Goal: Task Accomplishment & Management: Use online tool/utility

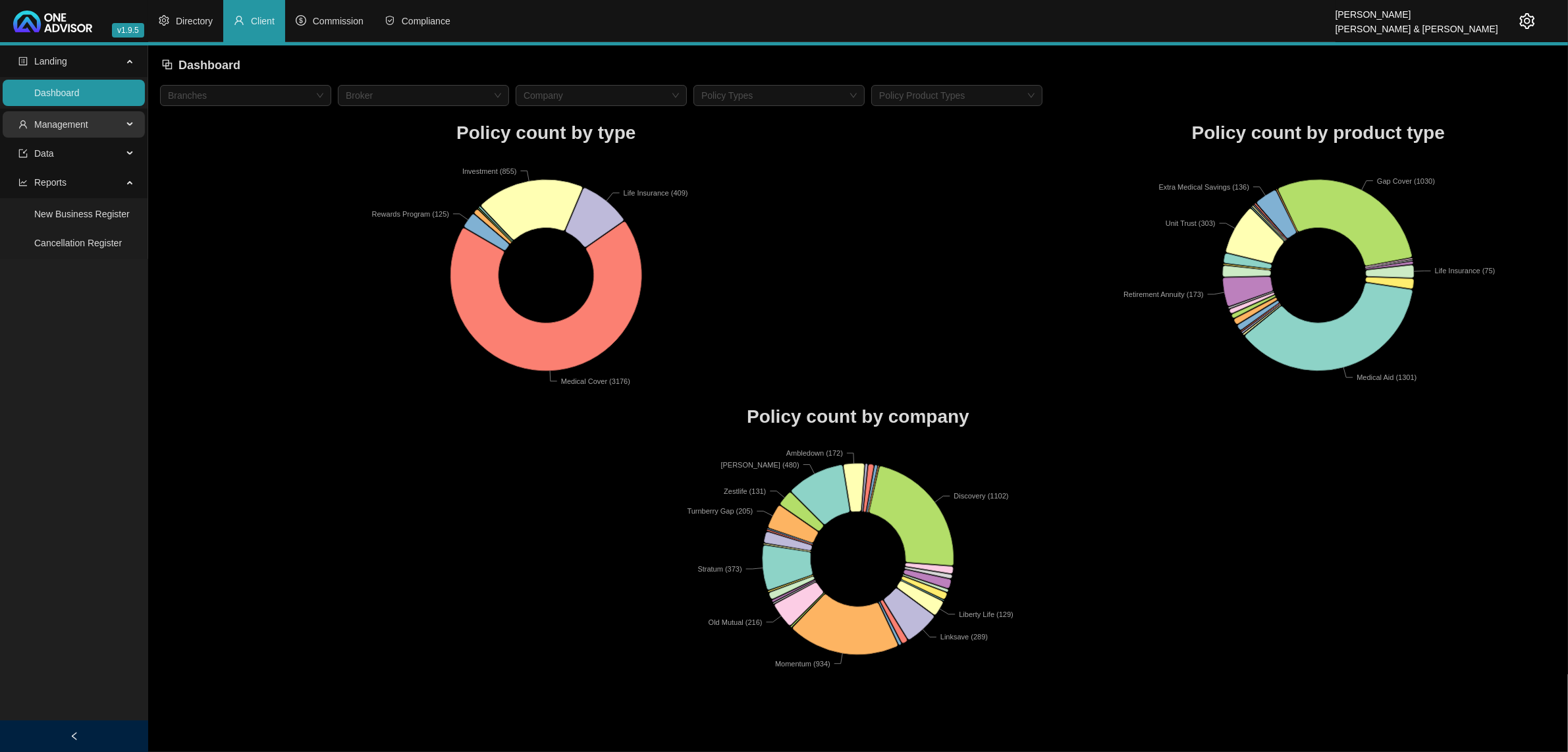
click at [89, 128] on span "Management" at bounding box center [70, 125] width 104 height 27
click at [46, 214] on link "Tasks" at bounding box center [46, 214] width 24 height 10
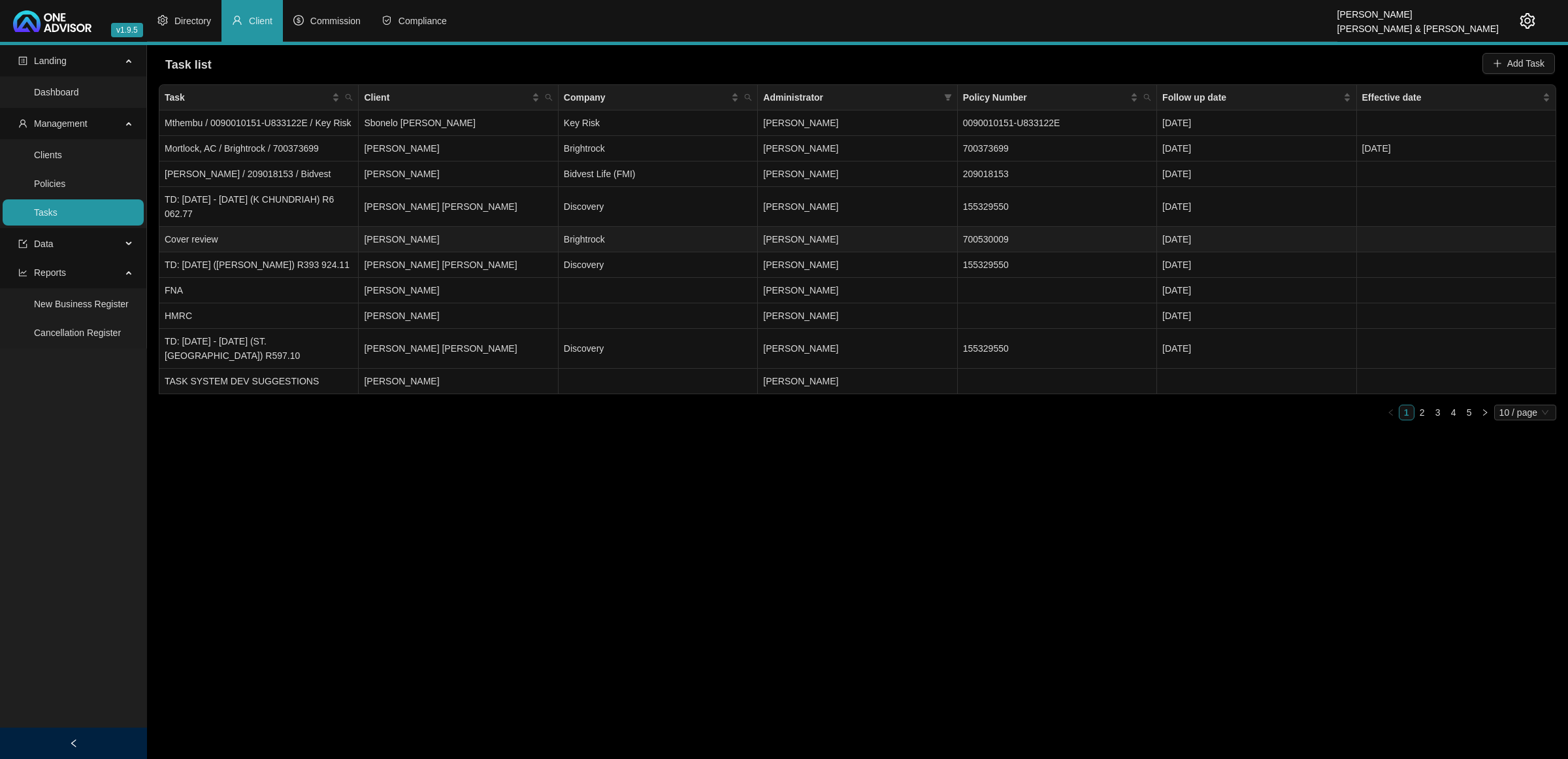
click at [266, 237] on td "Cover review" at bounding box center [259, 239] width 199 height 26
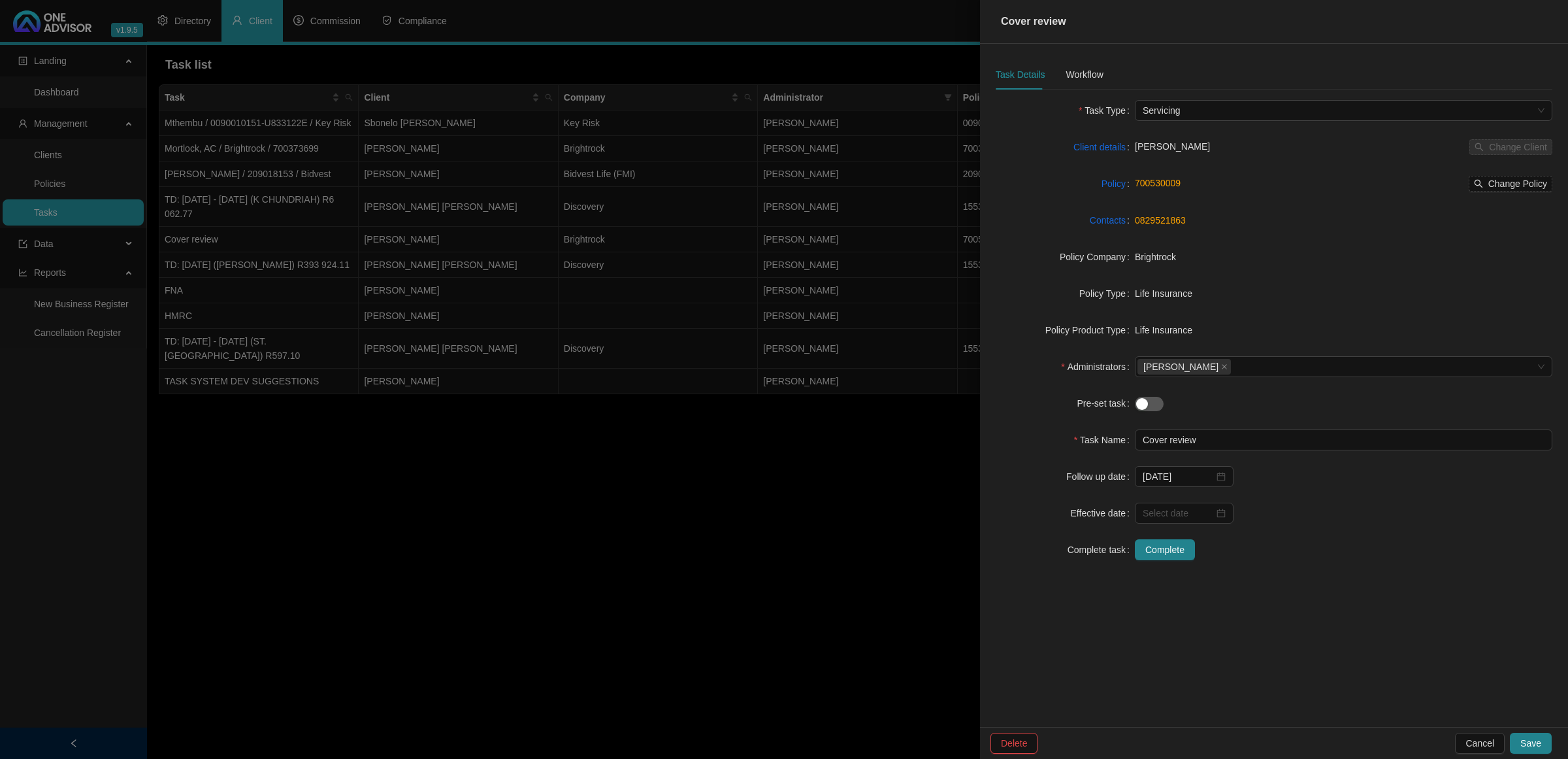
click at [694, 516] on div at bounding box center [784, 379] width 1568 height 759
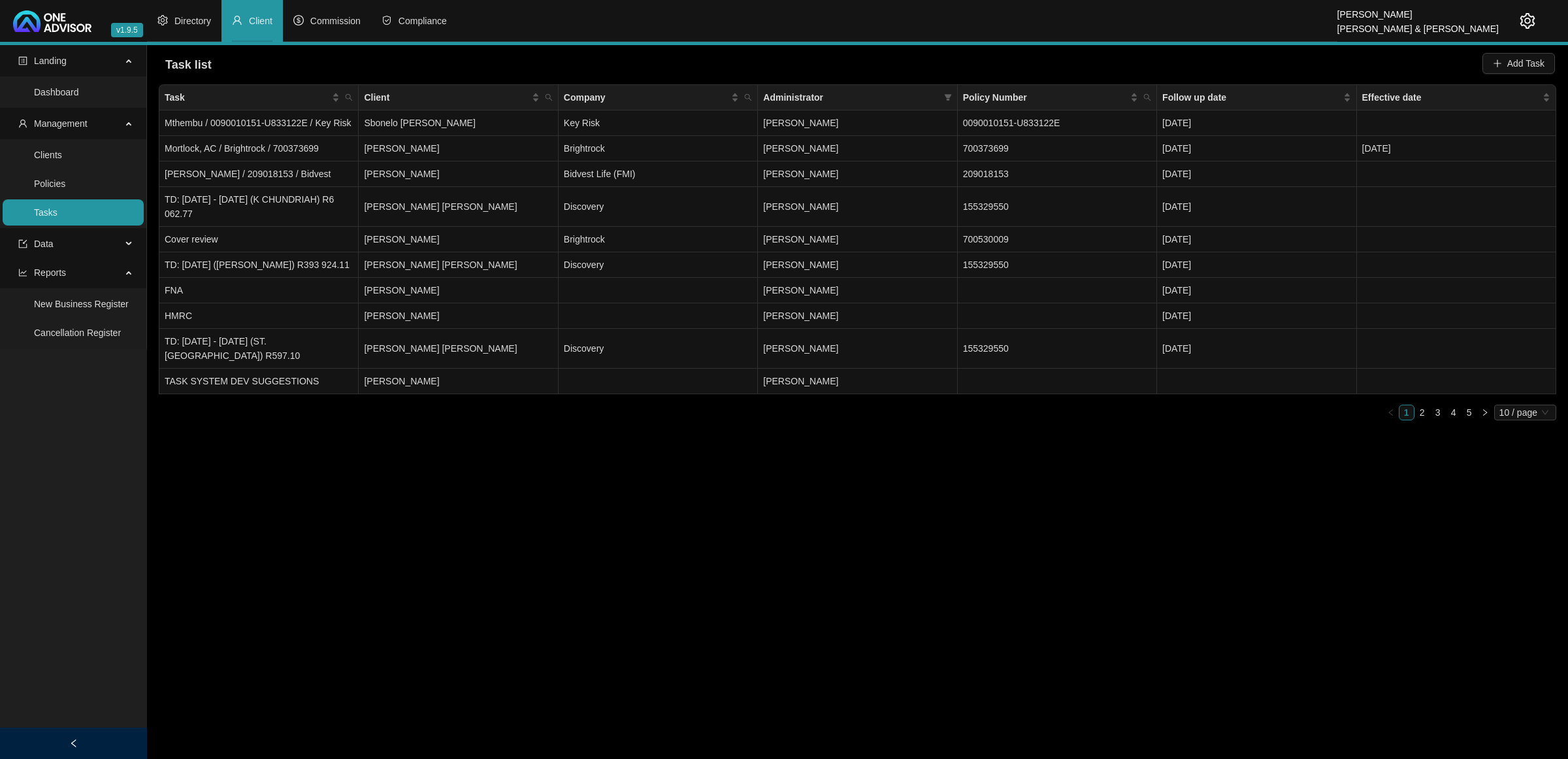
click at [245, 20] on li "Client" at bounding box center [252, 20] width 61 height 42
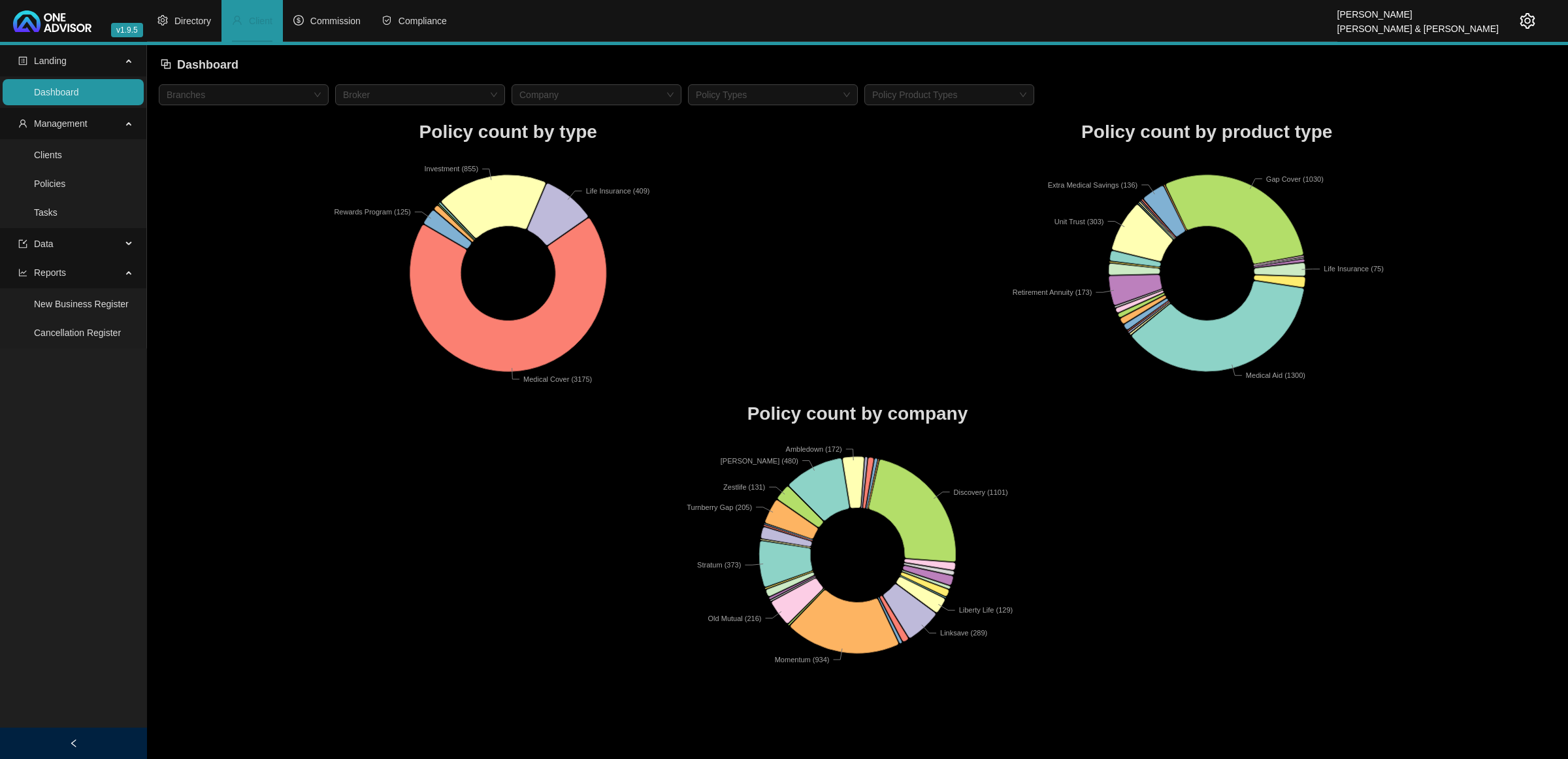
click at [62, 154] on link "Clients" at bounding box center [48, 154] width 28 height 10
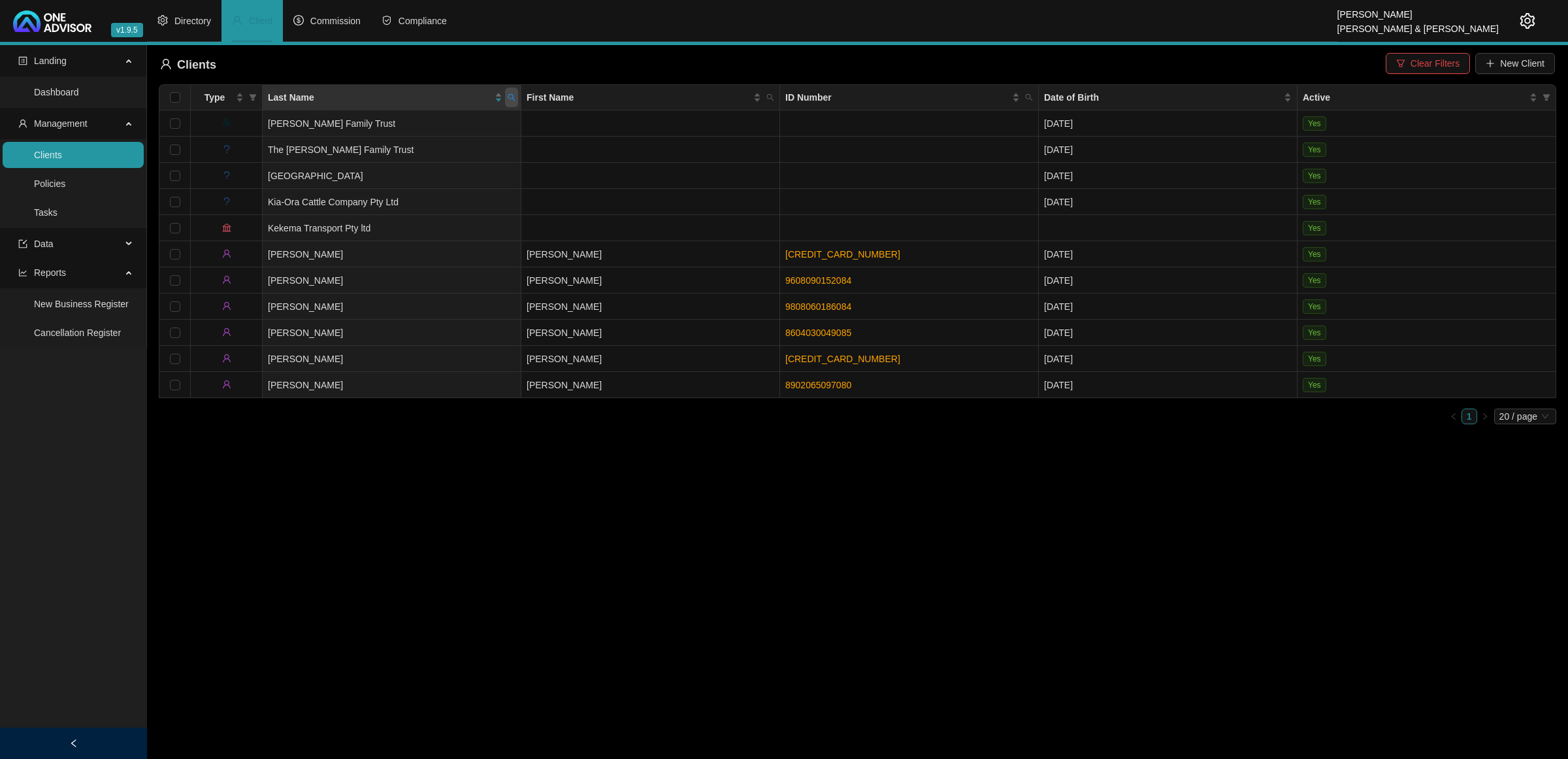
click at [511, 105] on span at bounding box center [511, 97] width 13 height 20
type input "clen"
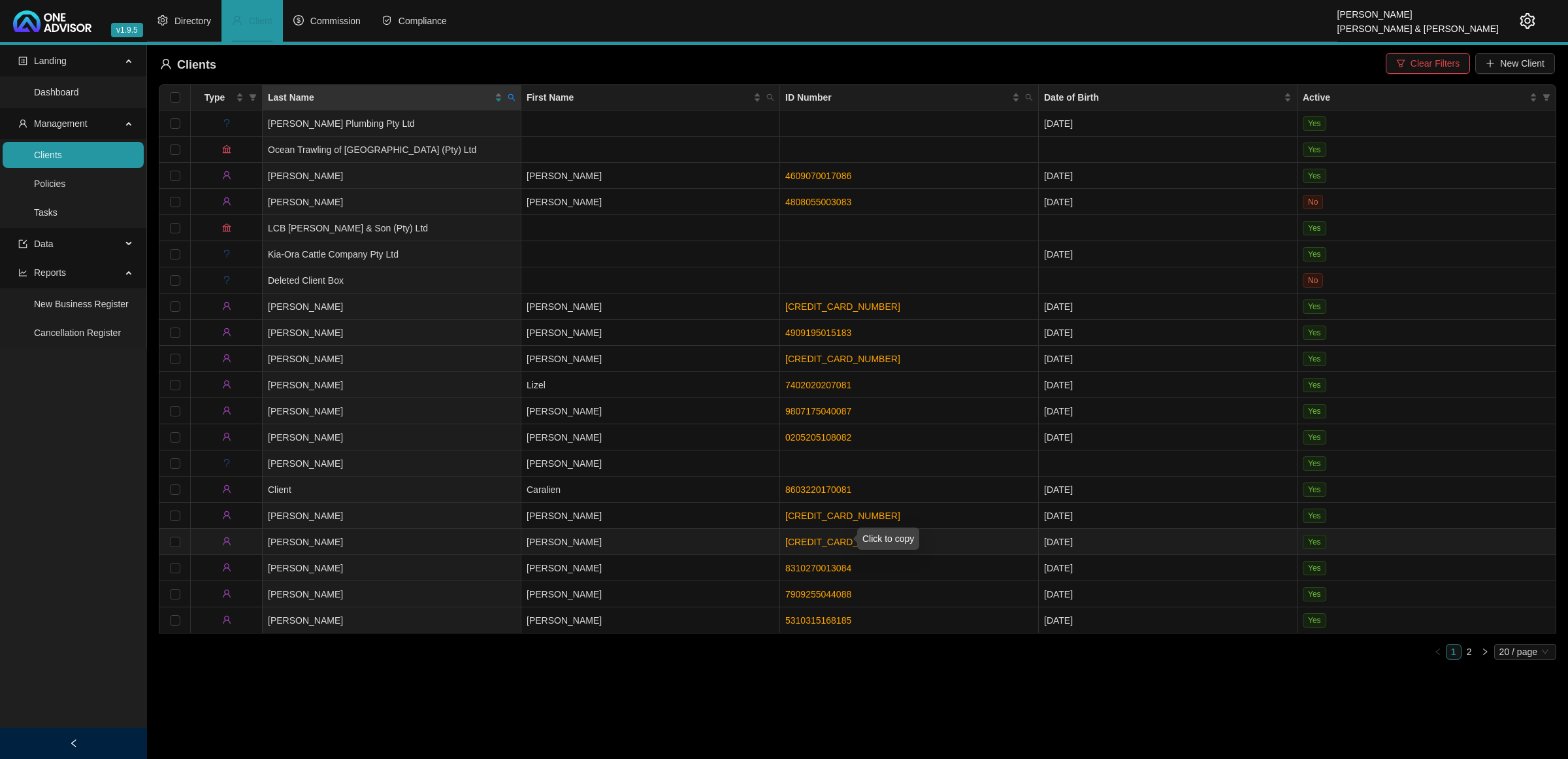
click at [799, 540] on link "[CREDIT_CARD_NUMBER]" at bounding box center [842, 542] width 115 height 10
